Goal: Transaction & Acquisition: Purchase product/service

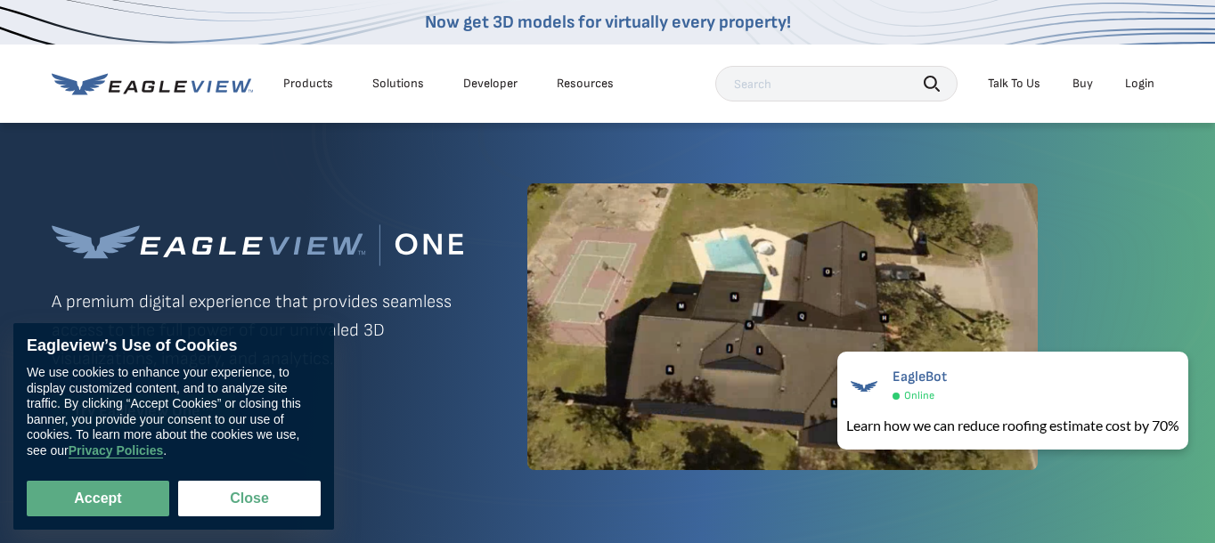
click at [1142, 87] on div "Login" at bounding box center [1139, 84] width 29 height 16
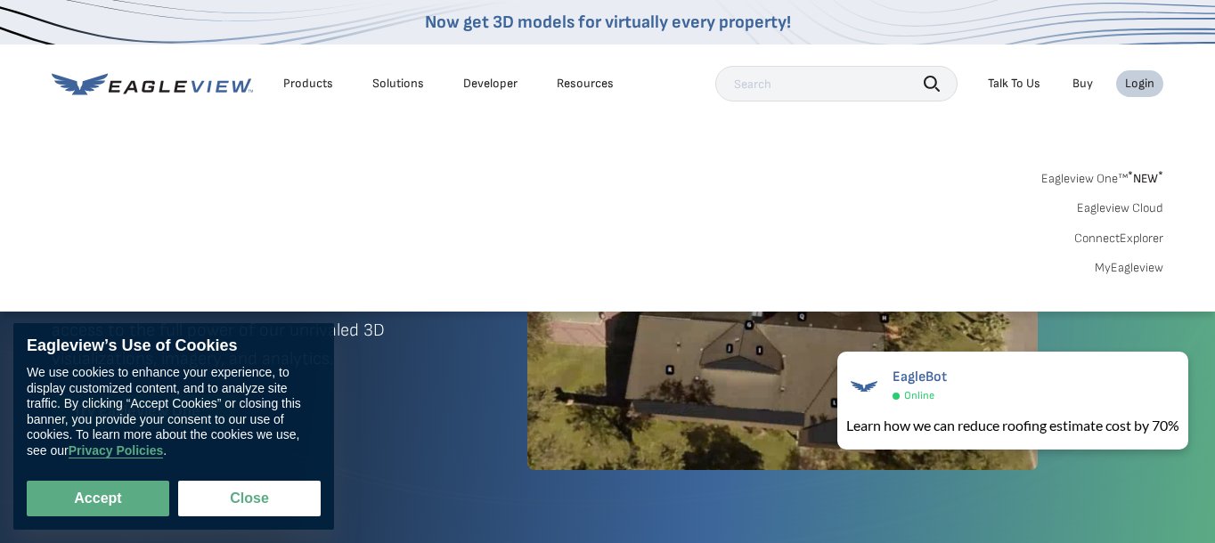
click at [1144, 269] on link "MyEagleview" at bounding box center [1128, 268] width 69 height 16
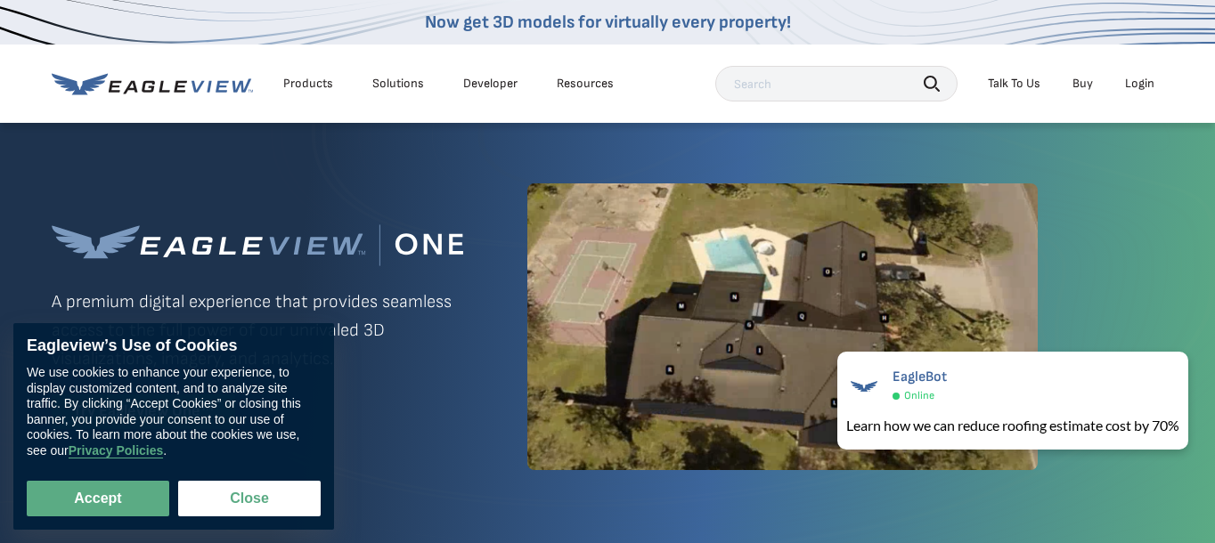
click at [858, 140] on div "Eagleview One™ A premium digital experience that provides seamless access to th…" at bounding box center [607, 326] width 1111 height 411
click at [1130, 81] on div "Login" at bounding box center [1139, 84] width 29 height 16
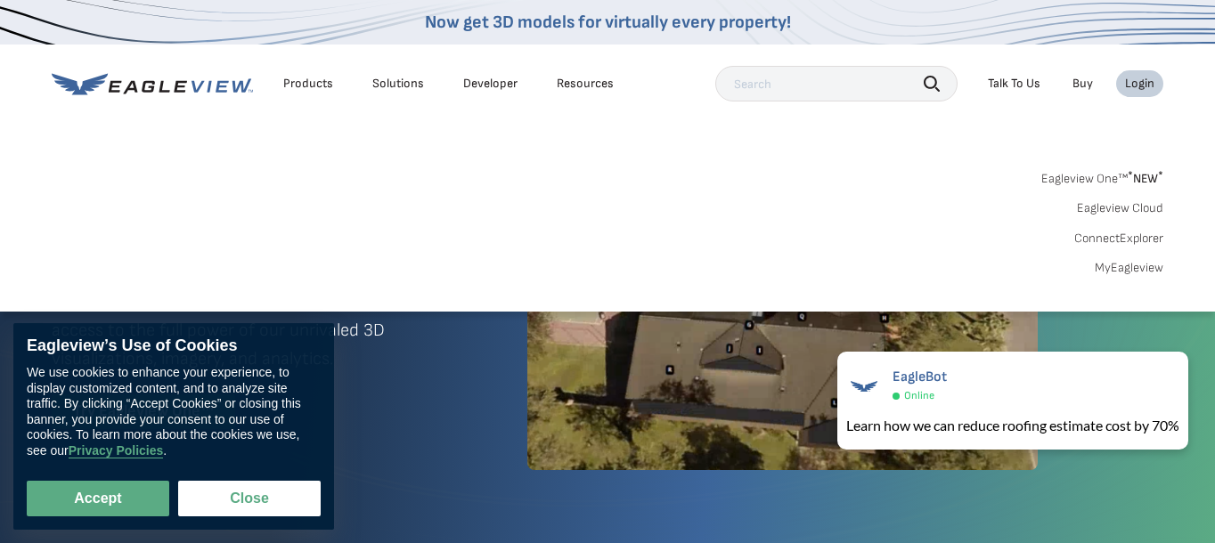
click at [1134, 270] on link "MyEagleview" at bounding box center [1128, 268] width 69 height 16
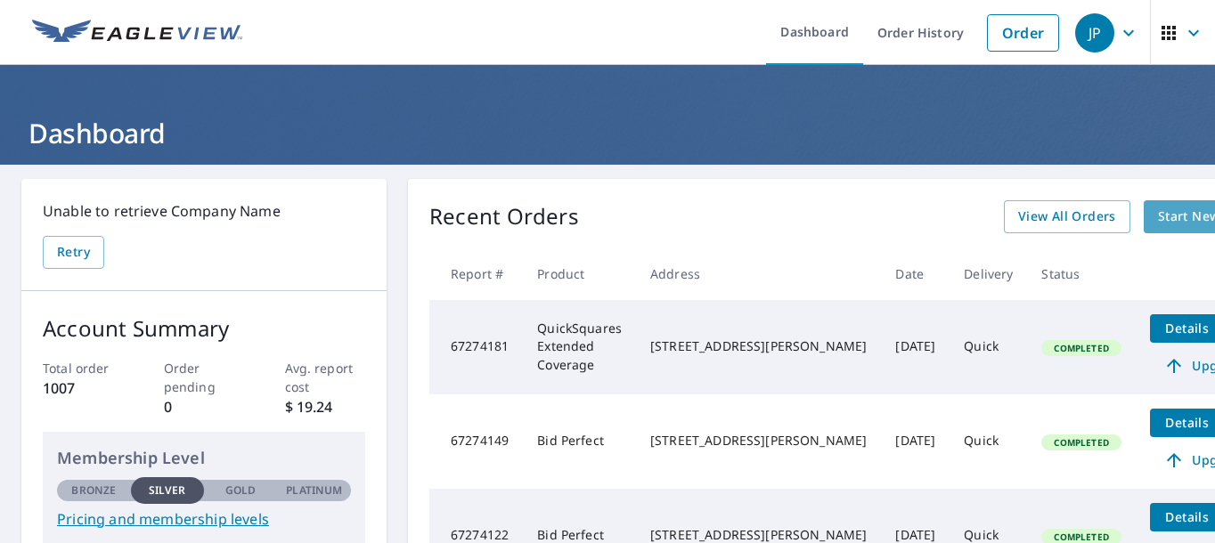
click at [1158, 215] on span "Start New Order" at bounding box center [1209, 217] width 103 height 22
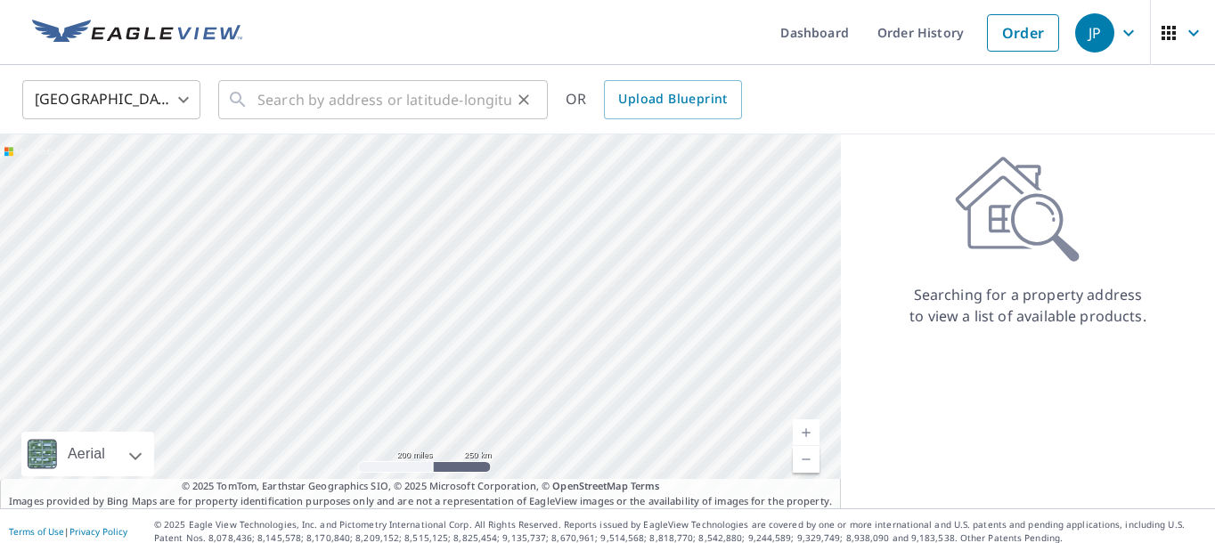
click at [383, 99] on input "text" at bounding box center [384, 100] width 254 height 50
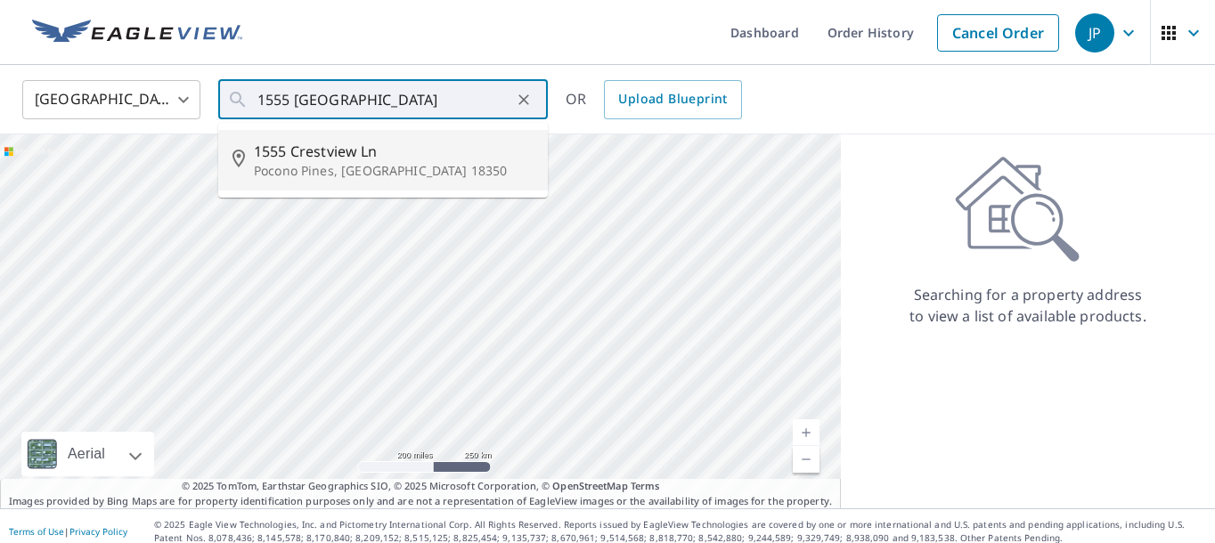
click at [345, 148] on span "1555 Crestview Ln" at bounding box center [394, 151] width 280 height 21
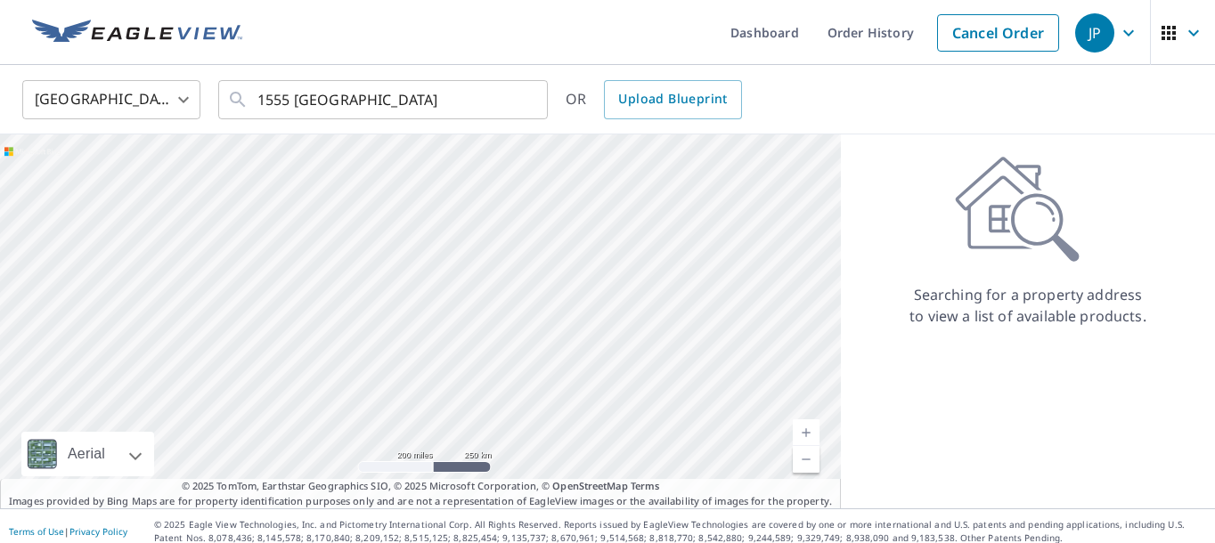
type input "1555 Crestview Ln Pocono Pines, PA 18350"
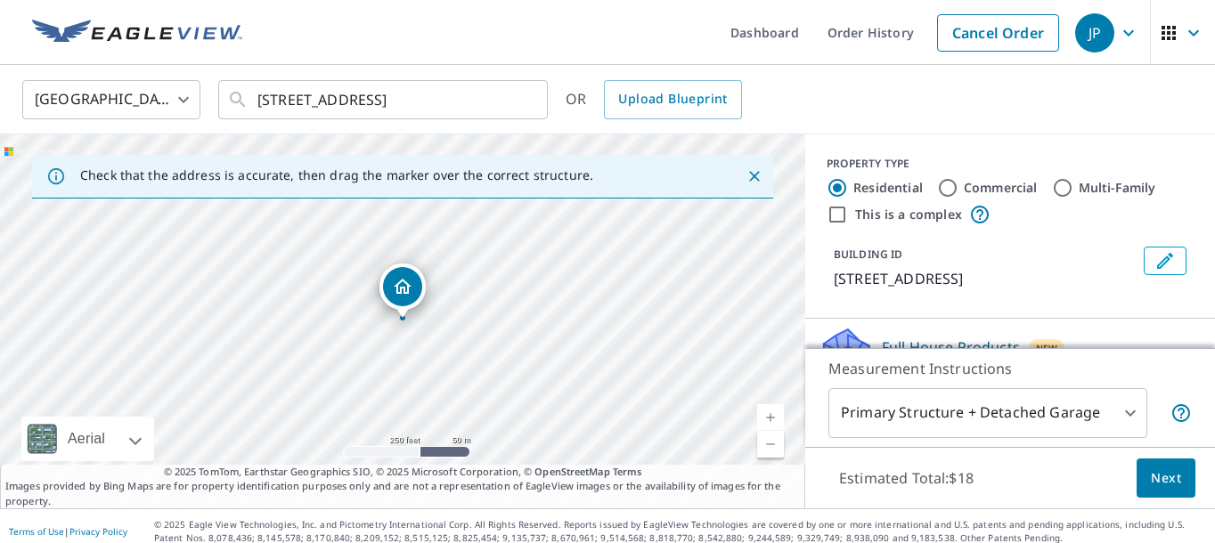
click at [1175, 476] on span "Next" at bounding box center [1165, 478] width 30 height 22
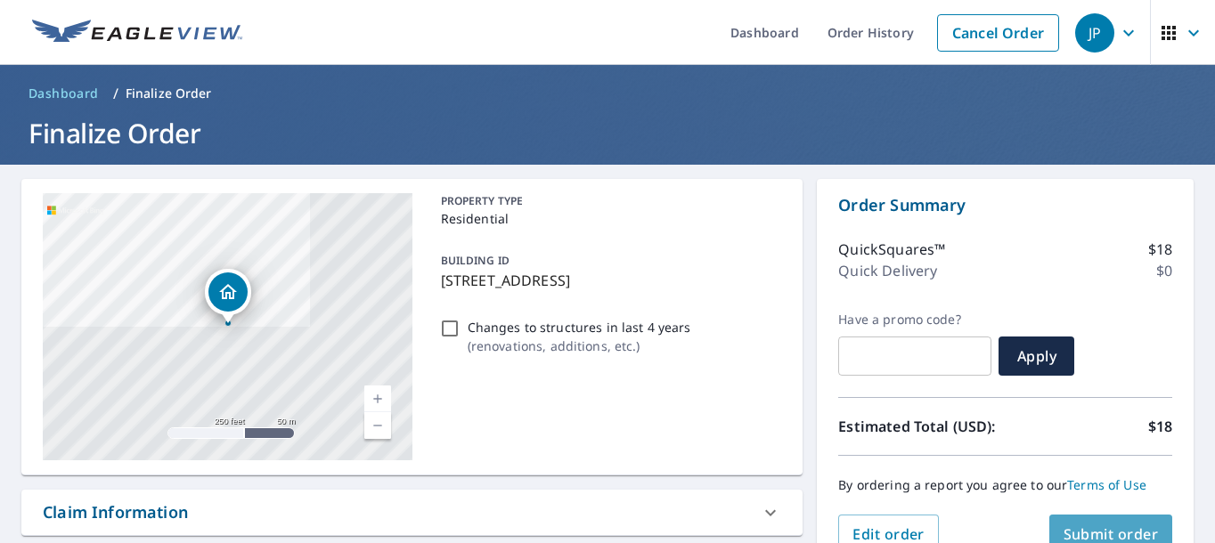
click at [1119, 524] on span "Submit order" at bounding box center [1110, 534] width 95 height 20
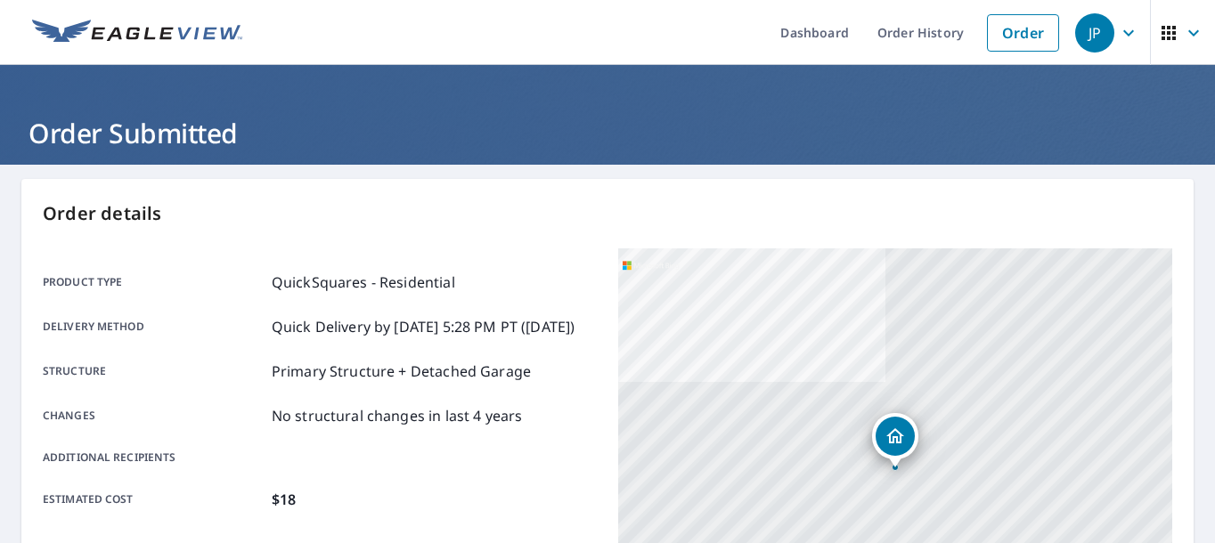
click at [1129, 36] on icon "button" at bounding box center [1128, 32] width 21 height 21
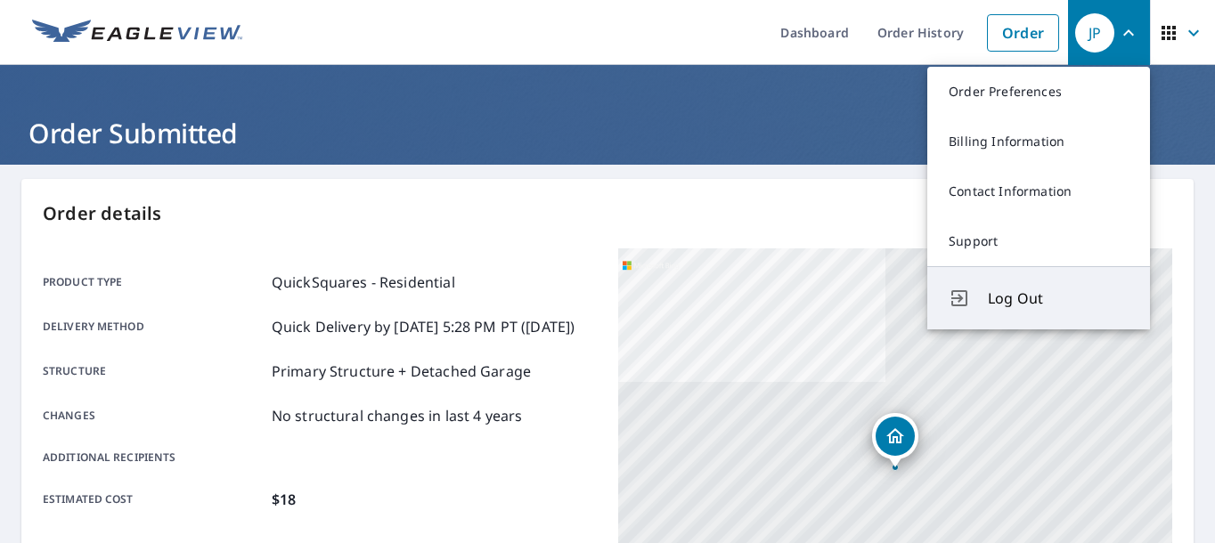
click at [1012, 296] on span "Log Out" at bounding box center [1058, 298] width 141 height 21
